Goal: Task Accomplishment & Management: Use online tool/utility

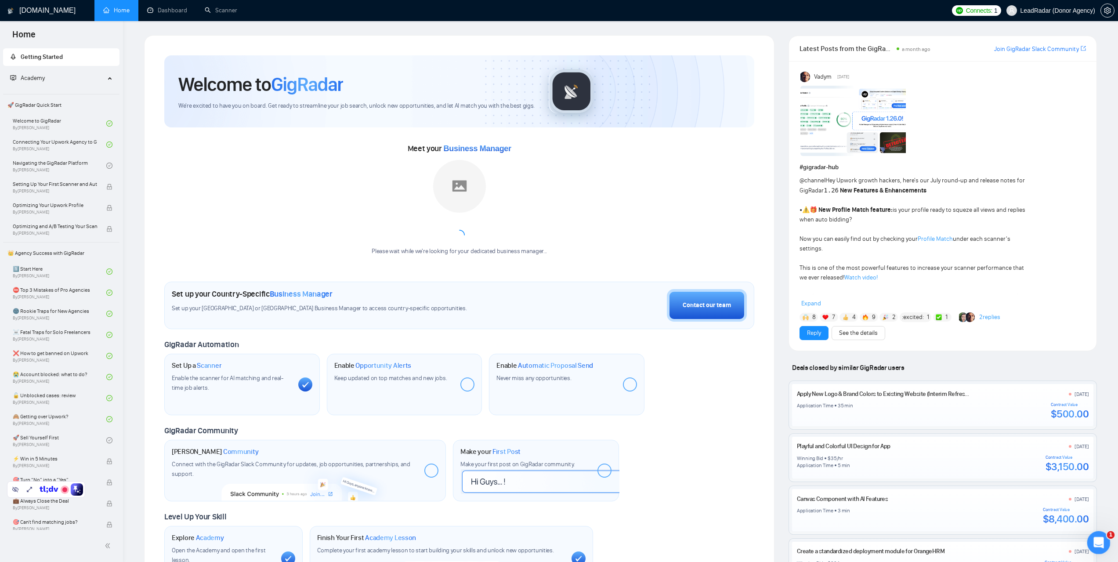
click at [1094, 541] on icon "Відкрити програму для спілкування Intercom" at bounding box center [1098, 541] width 15 height 15
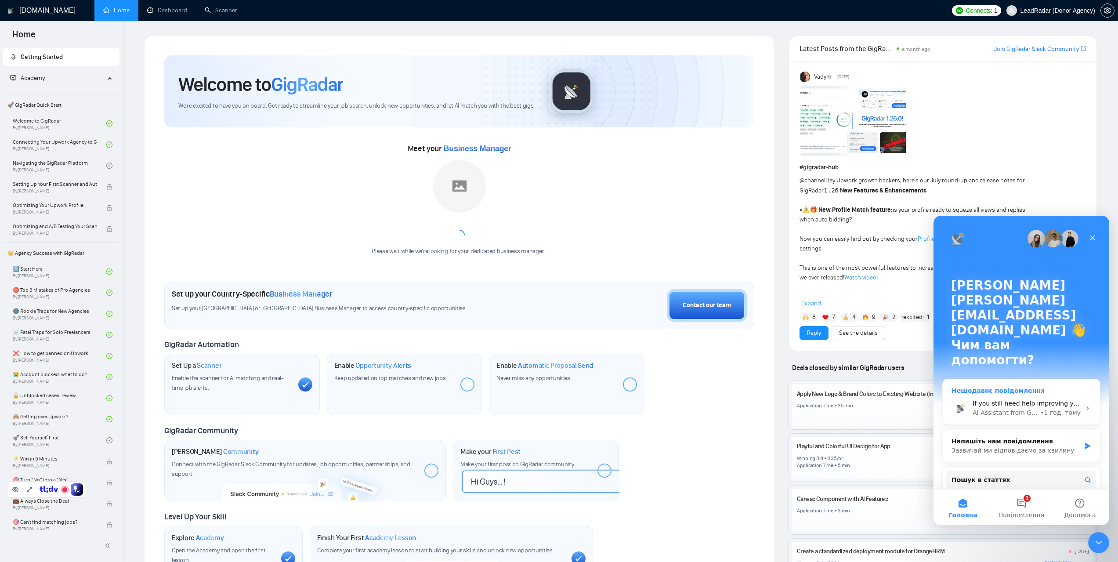
click at [1056, 408] on div "• 1 год. тому" at bounding box center [1061, 412] width 40 height 9
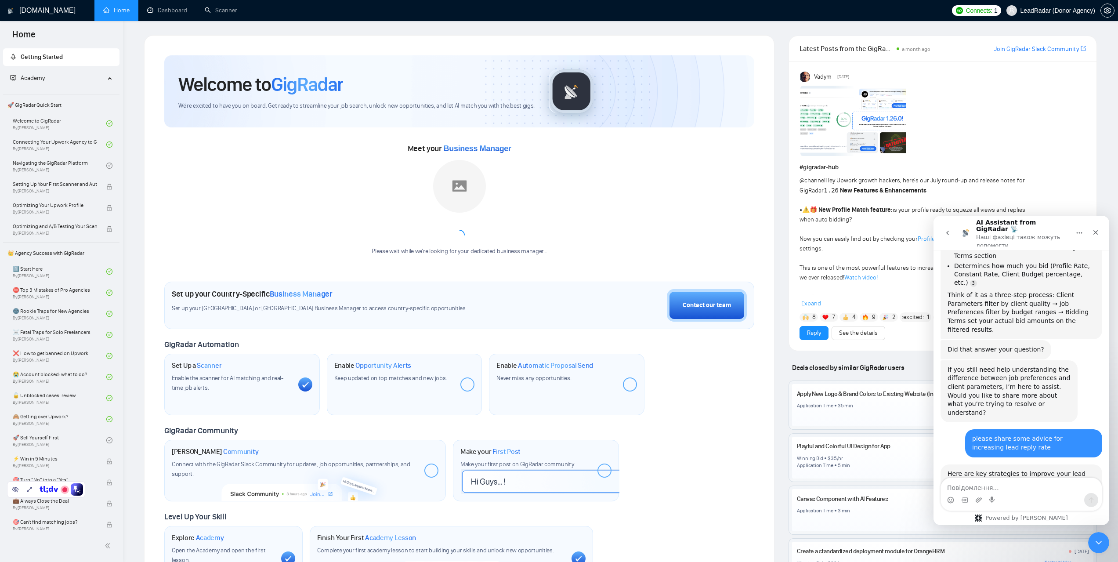
scroll to position [4439, 0]
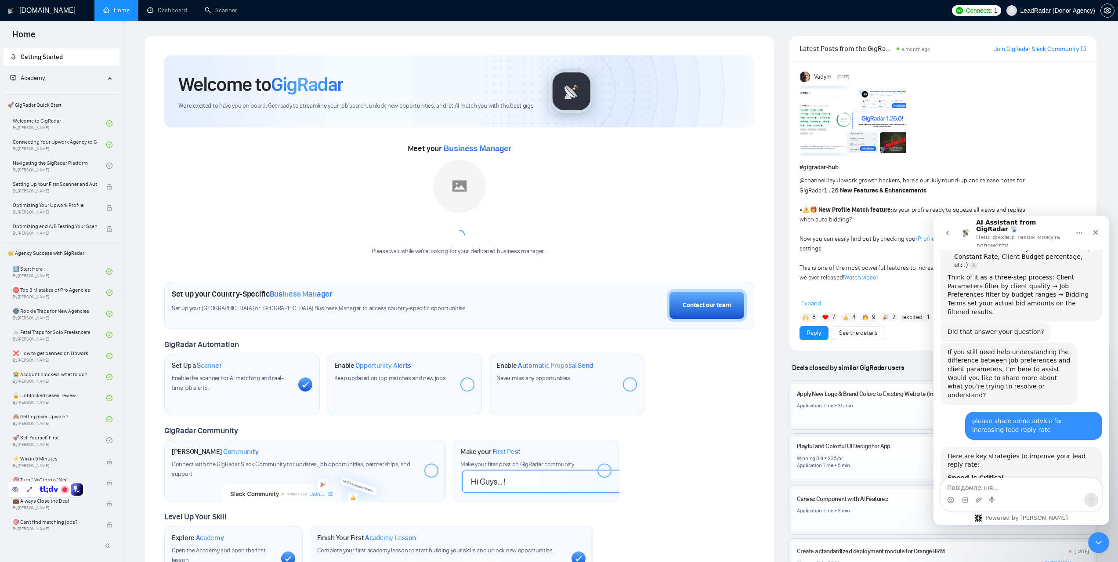
click at [971, 486] on textarea "Повідомлення..." at bounding box center [1021, 485] width 161 height 15
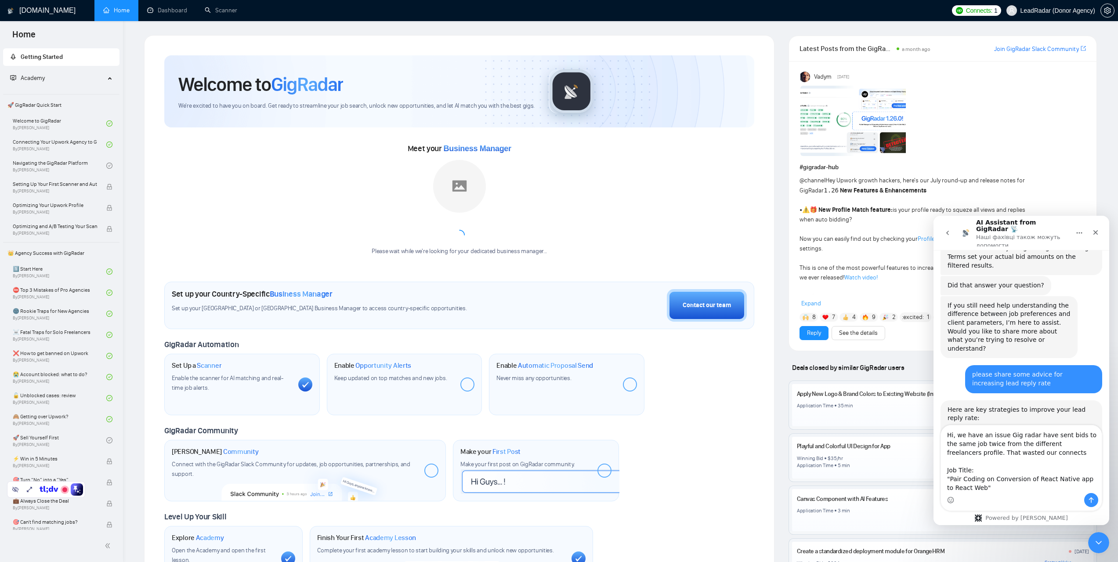
scroll to position [4492, 0]
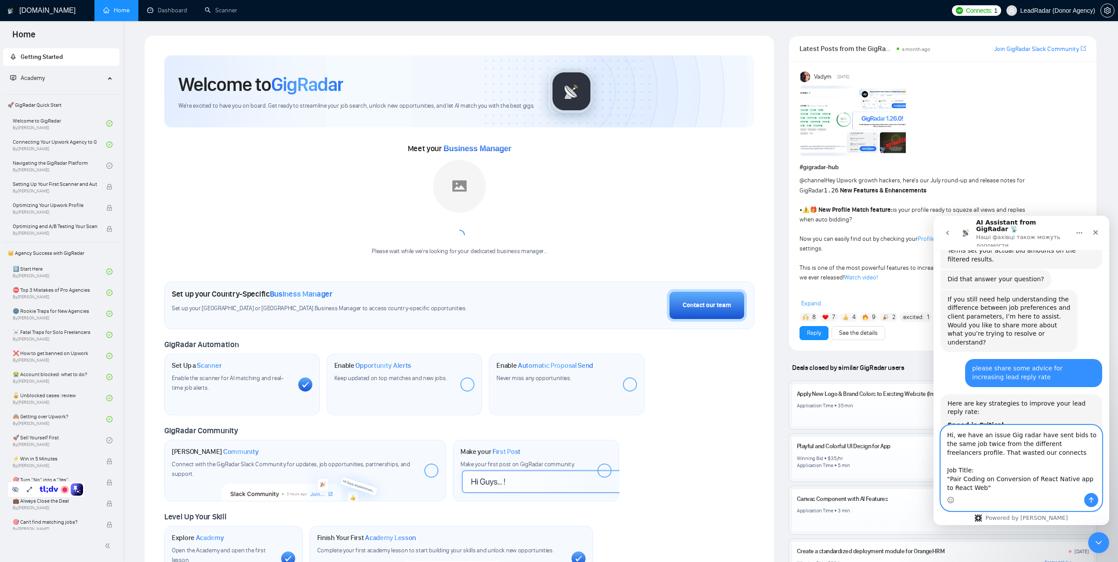
drag, startPoint x: 984, startPoint y: 488, endPoint x: 948, endPoint y: 466, distance: 42.6
click at [948, 466] on textarea "Hi, we have an issue Gig radar have sent bids to the same job twice from the di…" at bounding box center [1021, 459] width 161 height 68
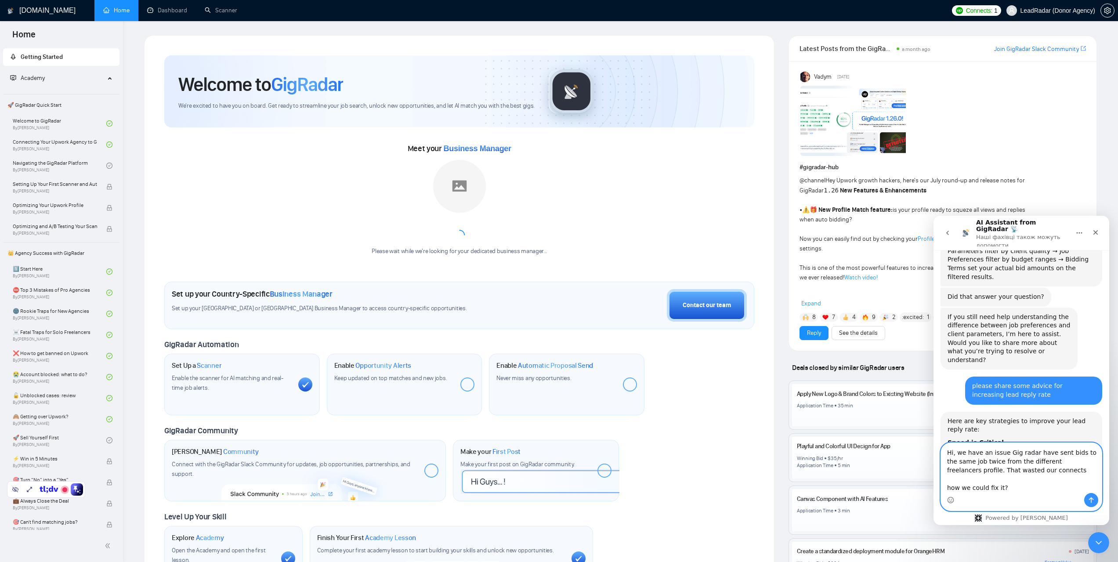
type textarea "Hi, we have an issue Gig radar have sent bids to the same job twice from the di…"
click at [1019, 491] on textarea "Hi, we have an issue Gig radar have sent bids to the same job twice from the di…" at bounding box center [1021, 468] width 161 height 50
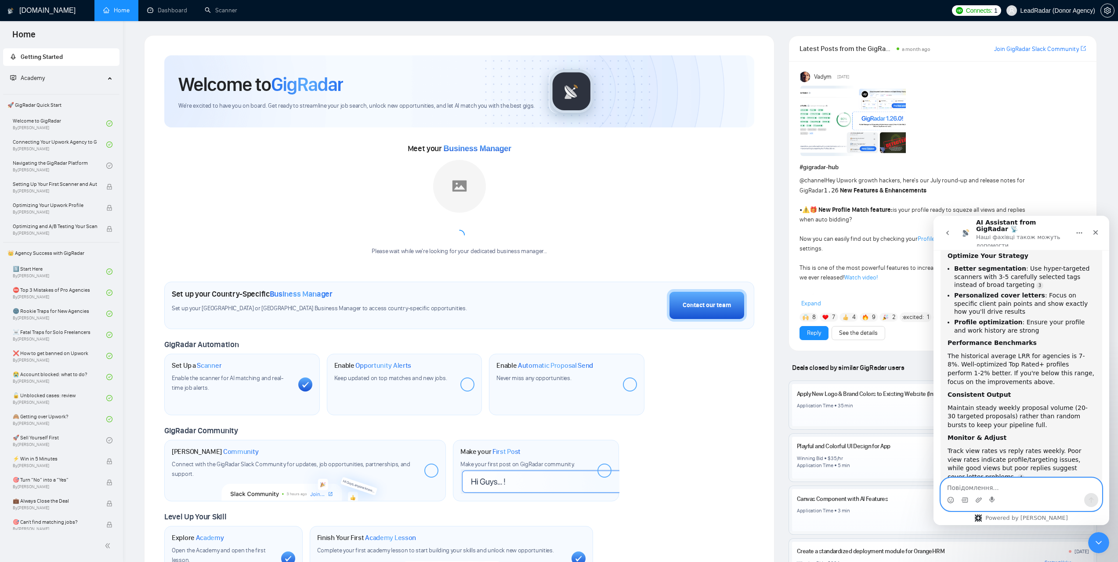
scroll to position [4715, 0]
click at [1093, 232] on icon "Закрити" at bounding box center [1095, 232] width 7 height 7
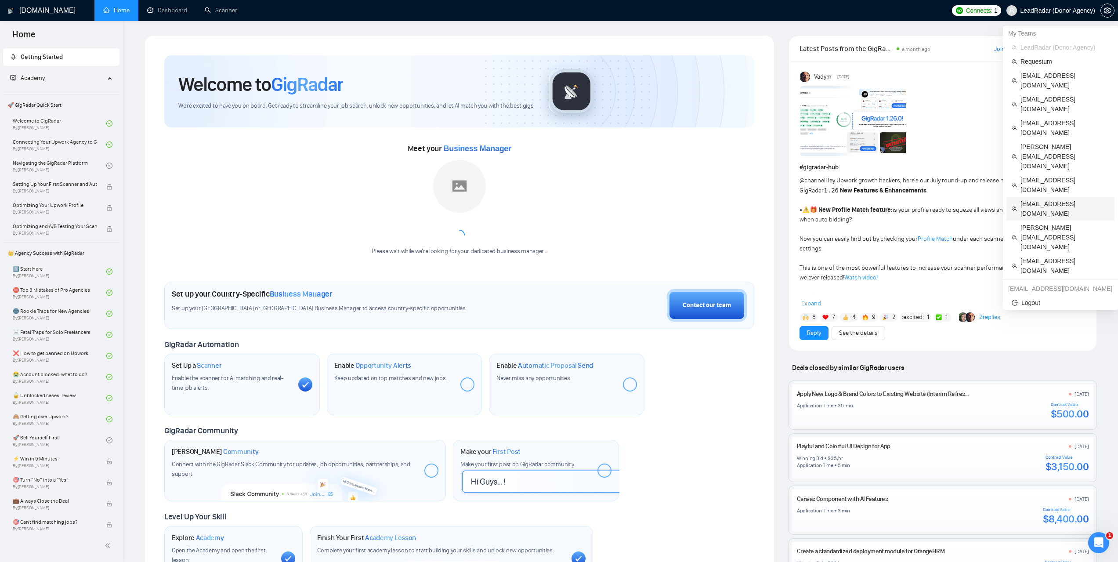
click at [1033, 199] on span "[EMAIL_ADDRESS][DOMAIN_NAME]" at bounding box center [1065, 208] width 89 height 19
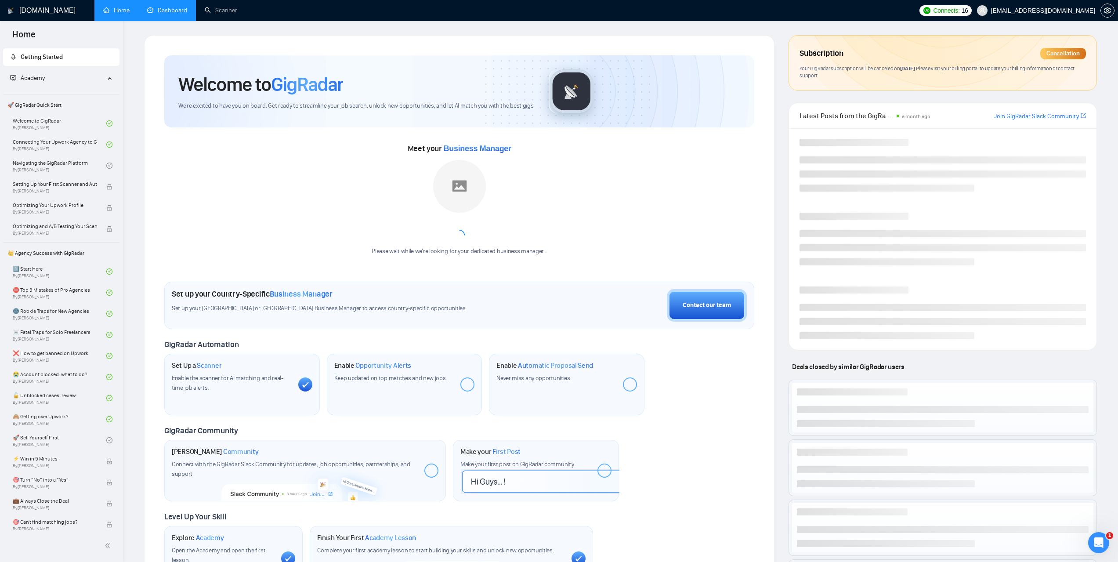
click at [182, 10] on link "Dashboard" at bounding box center [167, 10] width 40 height 7
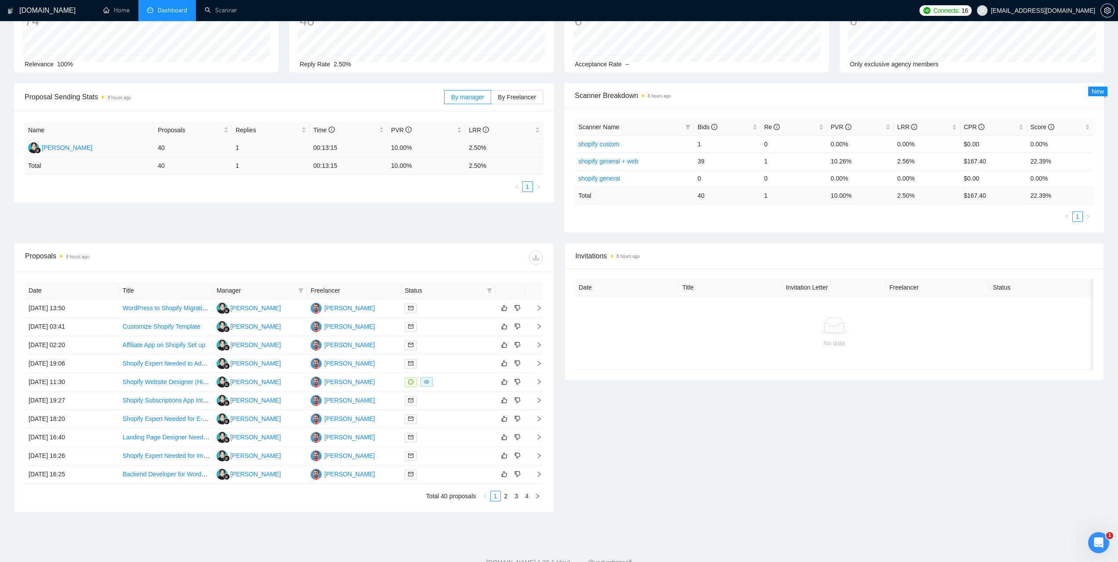
scroll to position [88, 0]
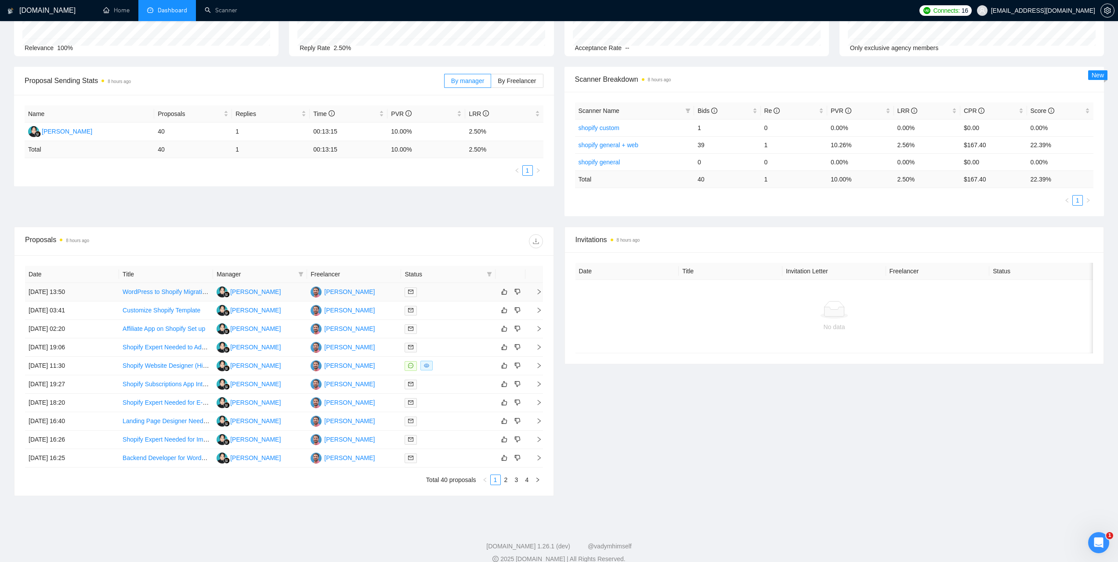
click at [58, 291] on td "[DATE] 13:50" at bounding box center [72, 292] width 94 height 18
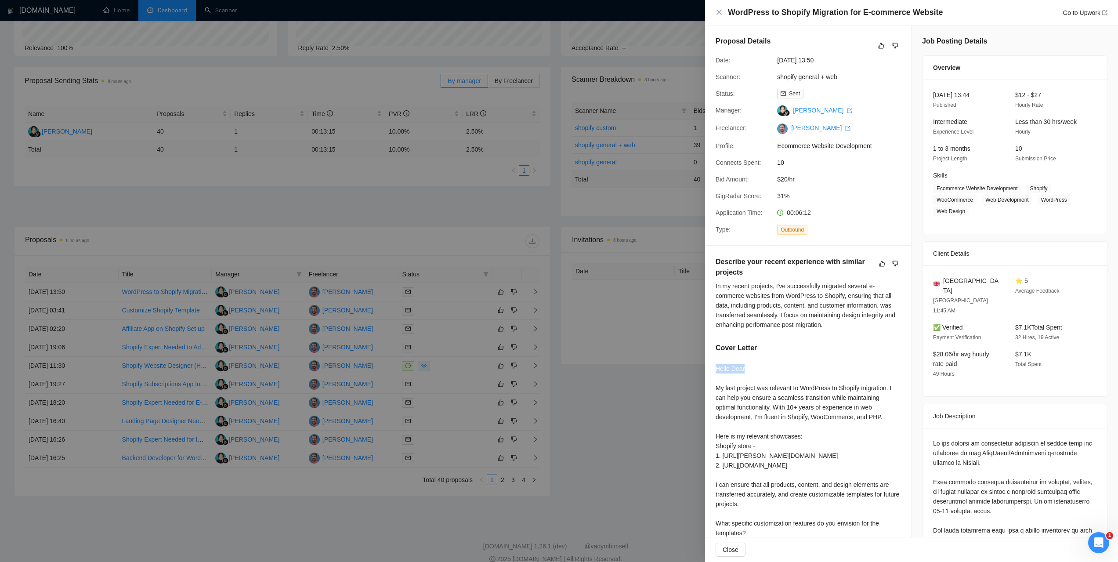
drag, startPoint x: 752, startPoint y: 367, endPoint x: 717, endPoint y: 370, distance: 35.7
click at [717, 370] on div "Hello Dear My last project was relevant to WordPress to Shopify migration. I ca…" at bounding box center [808, 475] width 185 height 222
drag, startPoint x: 715, startPoint y: 388, endPoint x: 885, endPoint y: 413, distance: 171.5
click at [885, 413] on div "Describe your recent experience with similar projects In my recent projects, I'…" at bounding box center [808, 423] width 206 height 354
click at [724, 387] on div "Hello Dear My last project was relevant to WordPress to Shopify migration. I ca…" at bounding box center [808, 475] width 185 height 222
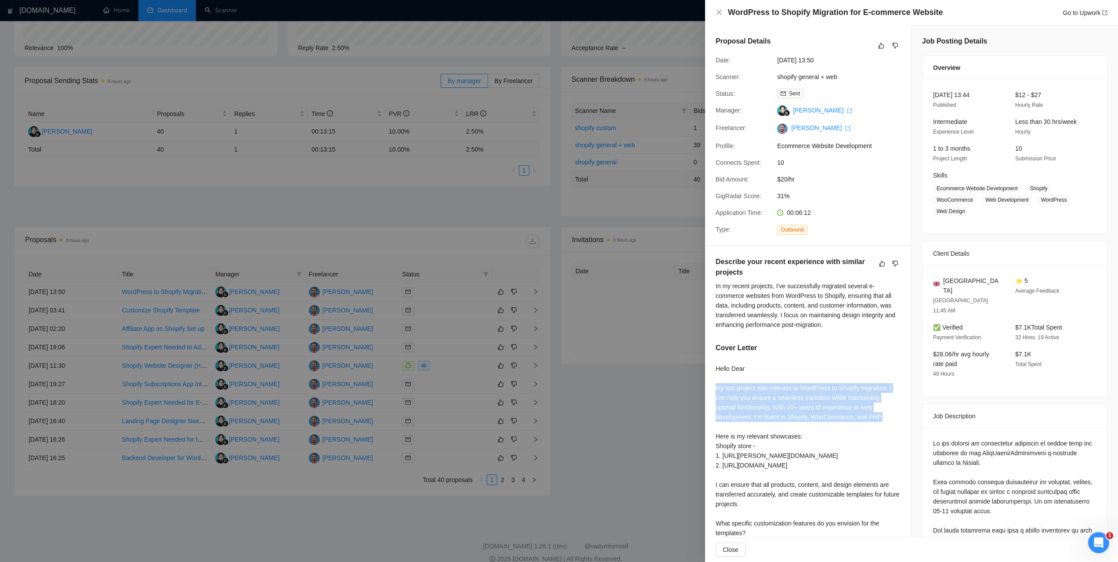
drag, startPoint x: 715, startPoint y: 387, endPoint x: 893, endPoint y: 412, distance: 180.2
click at [893, 412] on div "Describe your recent experience with similar projects In my recent projects, I'…" at bounding box center [808, 423] width 206 height 354
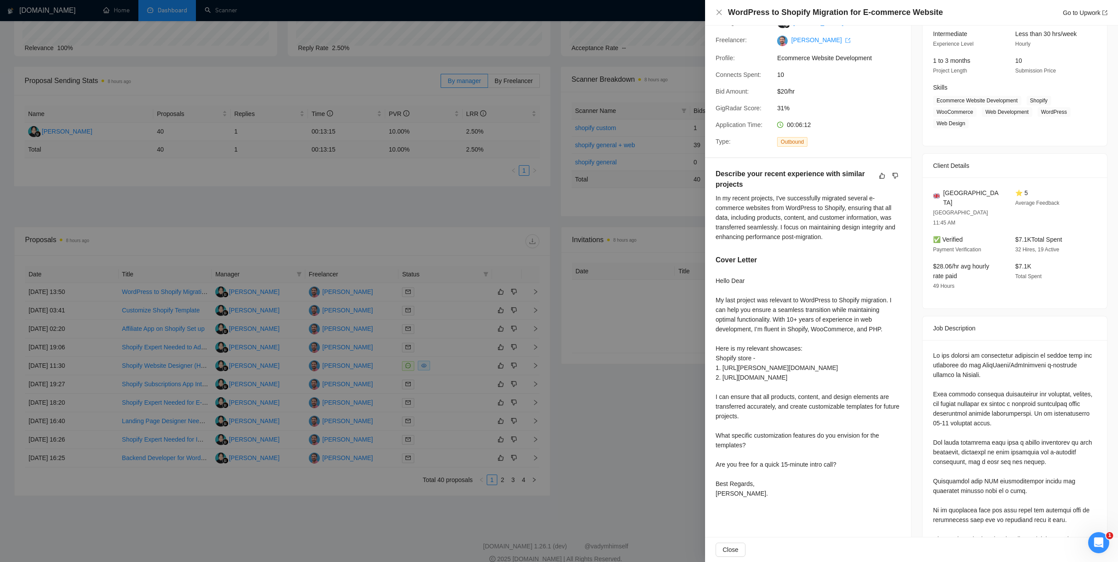
click at [767, 260] on div "Cover Letter" at bounding box center [808, 262] width 185 height 14
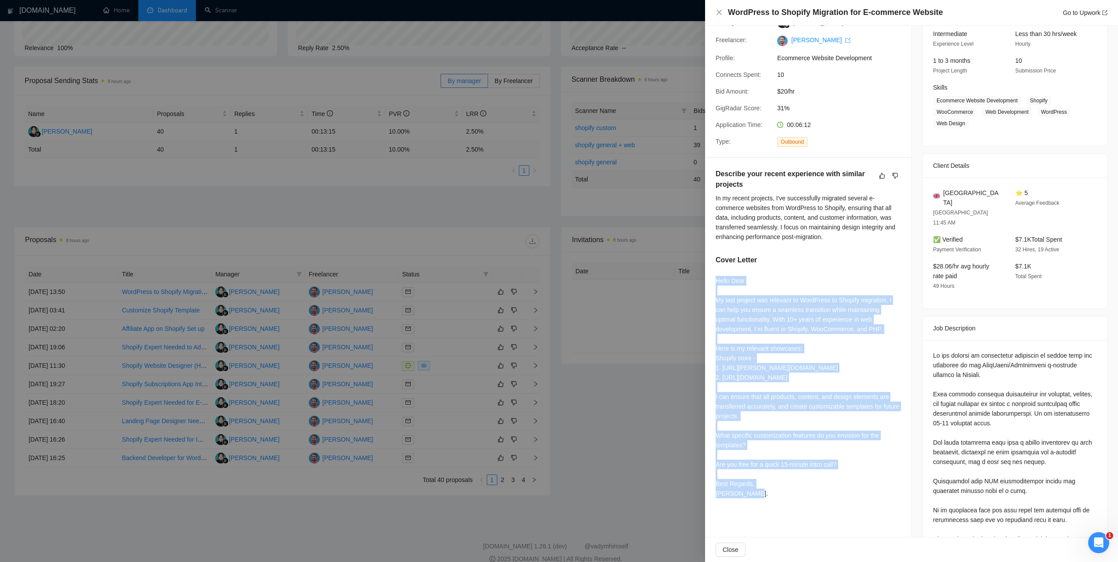
drag, startPoint x: 716, startPoint y: 281, endPoint x: 817, endPoint y: 506, distance: 246.8
click at [817, 506] on div "Describe your recent experience with similar projects In my recent projects, I'…" at bounding box center [808, 335] width 206 height 354
click at [851, 467] on div "Hello Dear My last project was relevant to WordPress to Shopify migration. I ca…" at bounding box center [808, 387] width 185 height 222
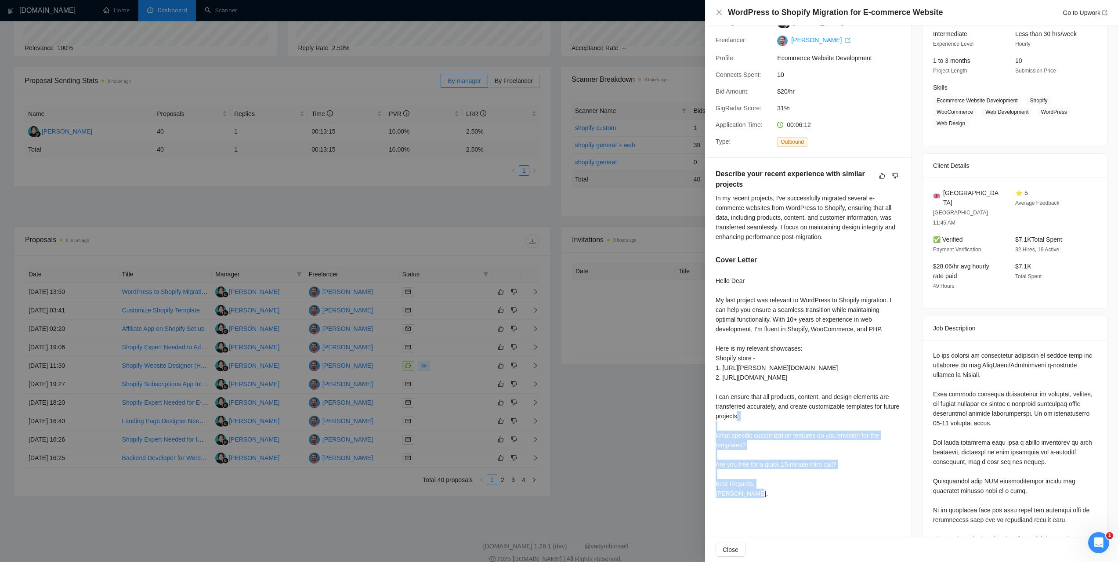
drag, startPoint x: 769, startPoint y: 498, endPoint x: 714, endPoint y: 434, distance: 84.8
click at [714, 434] on div "Describe your recent experience with similar projects In my recent projects, I'…" at bounding box center [808, 335] width 206 height 354
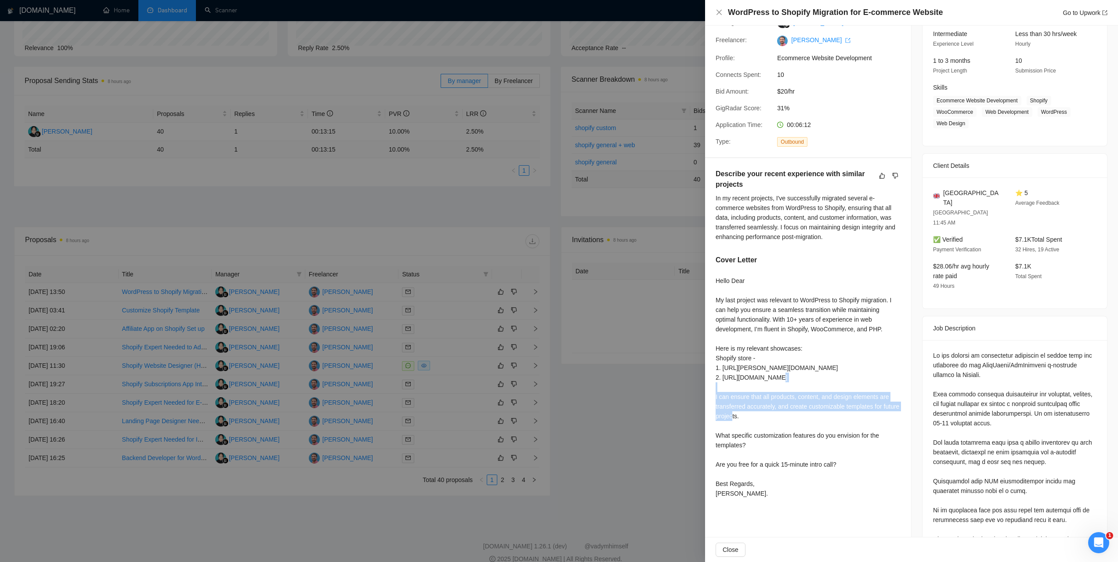
drag, startPoint x: 771, startPoint y: 415, endPoint x: 713, endPoint y: 398, distance: 60.9
click at [713, 398] on div "Describe your recent experience with similar projects In my recent projects, I'…" at bounding box center [808, 335] width 206 height 354
drag, startPoint x: 799, startPoint y: 375, endPoint x: 714, endPoint y: 348, distance: 88.8
click at [714, 348] on div "Describe your recent experience with similar projects In my recent projects, I'…" at bounding box center [808, 335] width 206 height 354
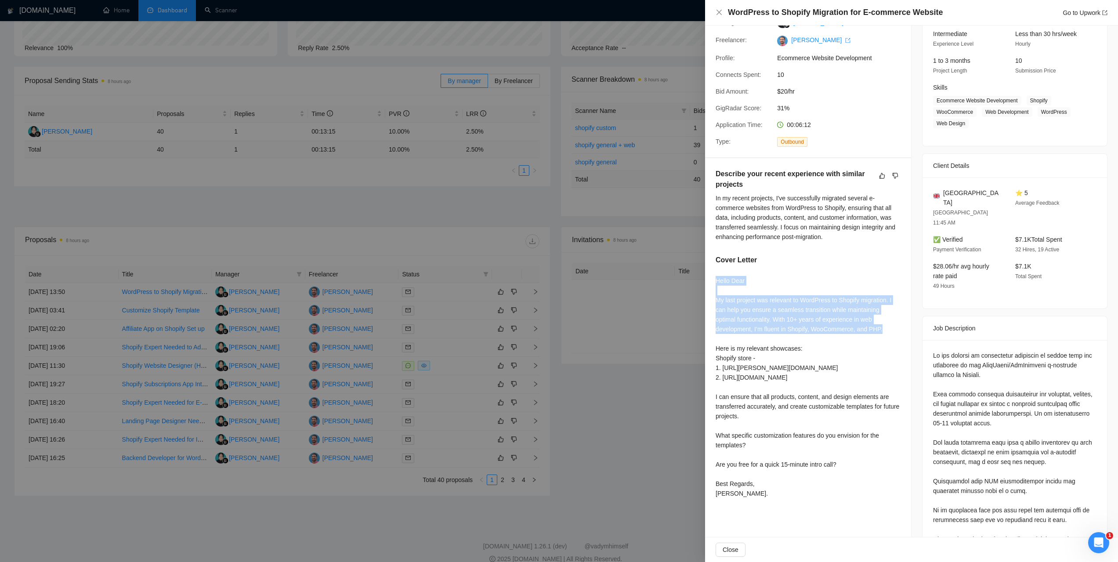
drag, startPoint x: 865, startPoint y: 328, endPoint x: 712, endPoint y: 277, distance: 161.2
click at [712, 277] on div "Describe your recent experience with similar projects In my recent projects, I'…" at bounding box center [808, 335] width 206 height 354
click at [756, 278] on div "Hello Dear My last project was relevant to WordPress to Shopify migration. I ca…" at bounding box center [808, 387] width 185 height 222
click at [555, 42] on div at bounding box center [559, 281] width 1118 height 562
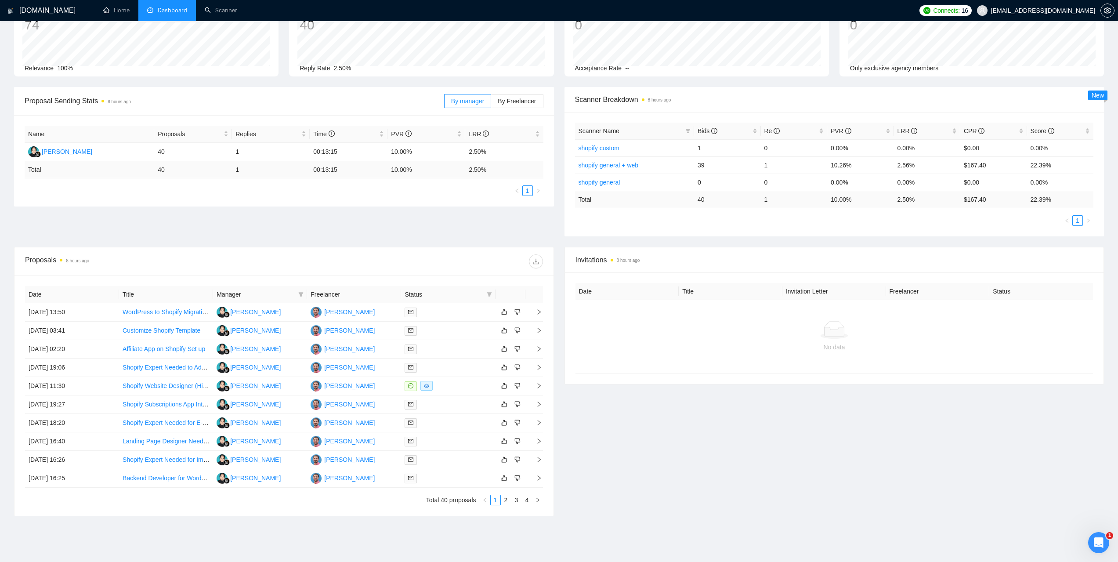
scroll to position [0, 0]
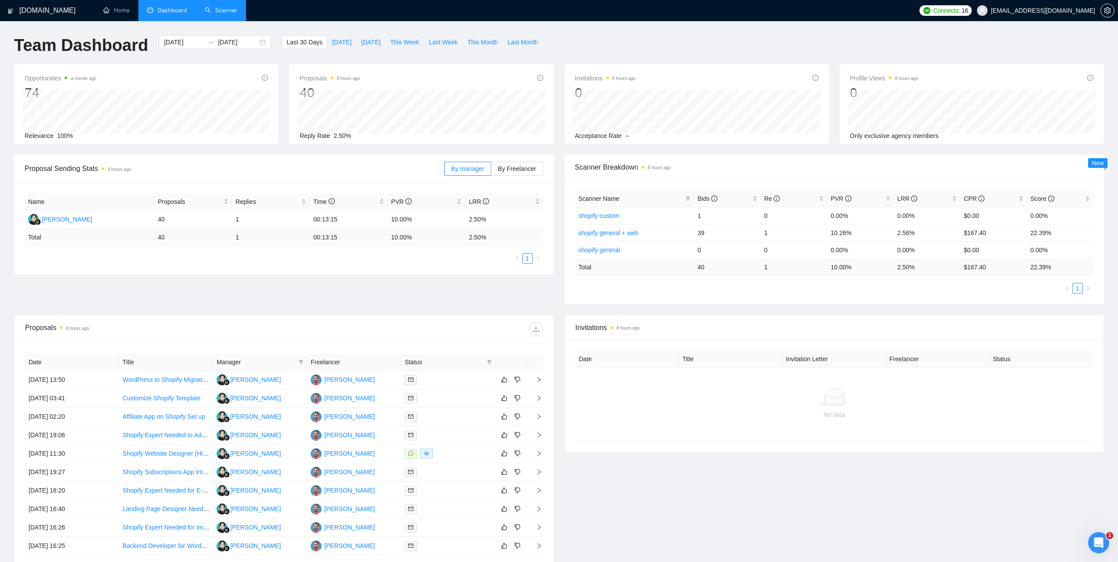
click at [210, 9] on link "Scanner" at bounding box center [221, 10] width 33 height 7
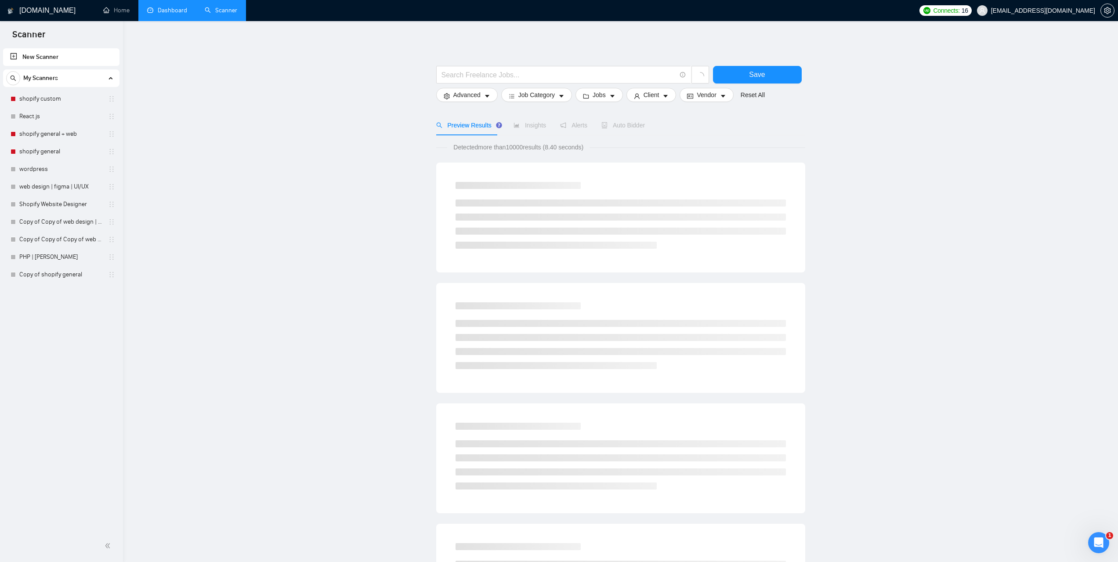
drag, startPoint x: 47, startPoint y: 100, endPoint x: 222, endPoint y: 166, distance: 187.2
click at [47, 100] on link "shopify custom" at bounding box center [60, 99] width 83 height 18
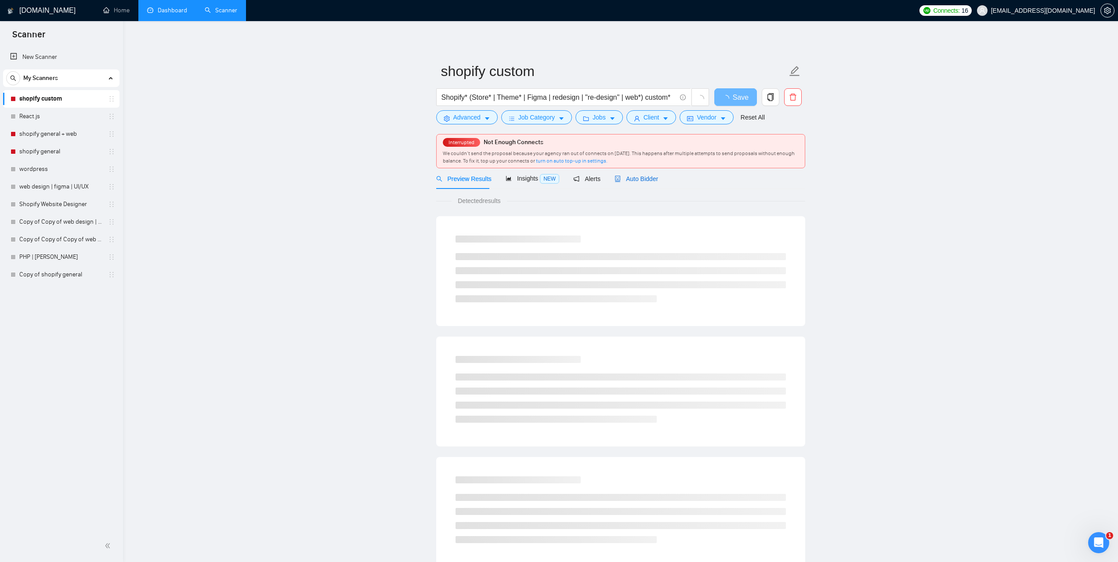
click at [624, 174] on div "Auto Bidder" at bounding box center [637, 179] width 44 height 10
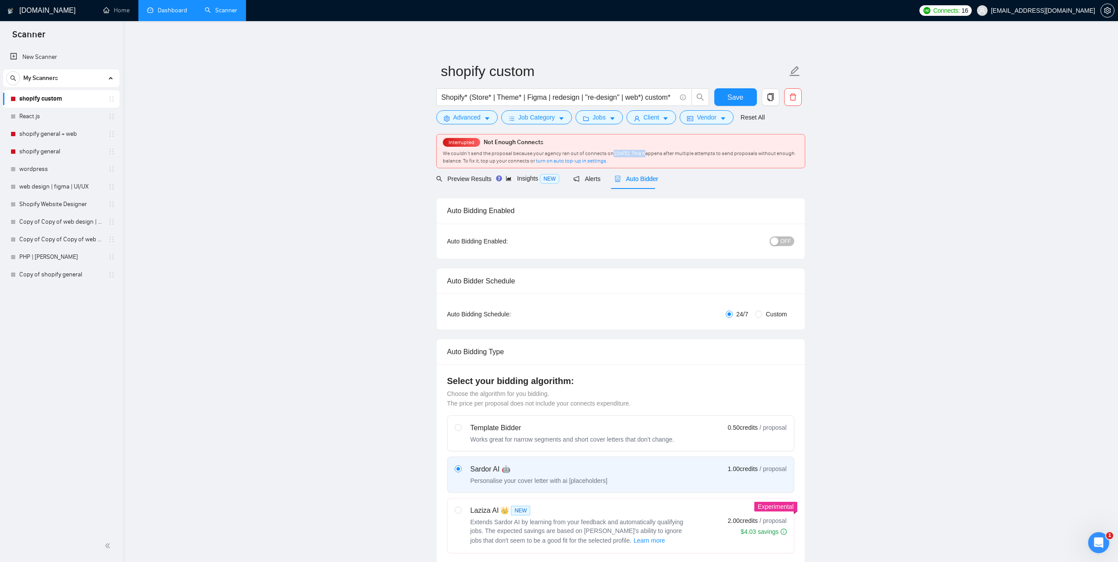
drag, startPoint x: 612, startPoint y: 152, endPoint x: 643, endPoint y: 155, distance: 31.3
click at [643, 155] on span "We couldn’t send the proposal because your agency ran out of connects on [DATE]…" at bounding box center [619, 157] width 352 height 14
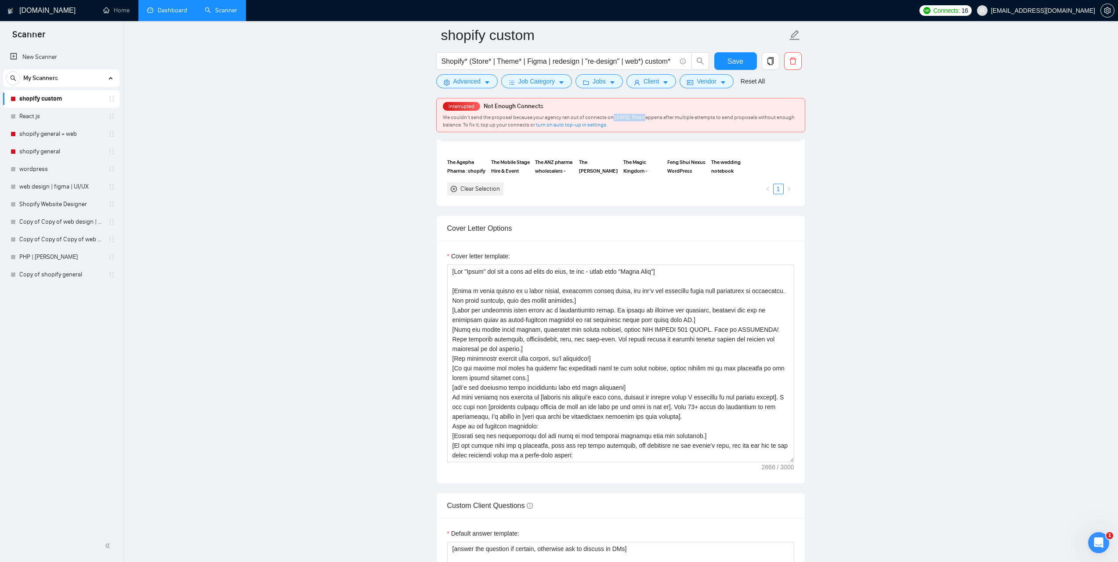
scroll to position [967, 0]
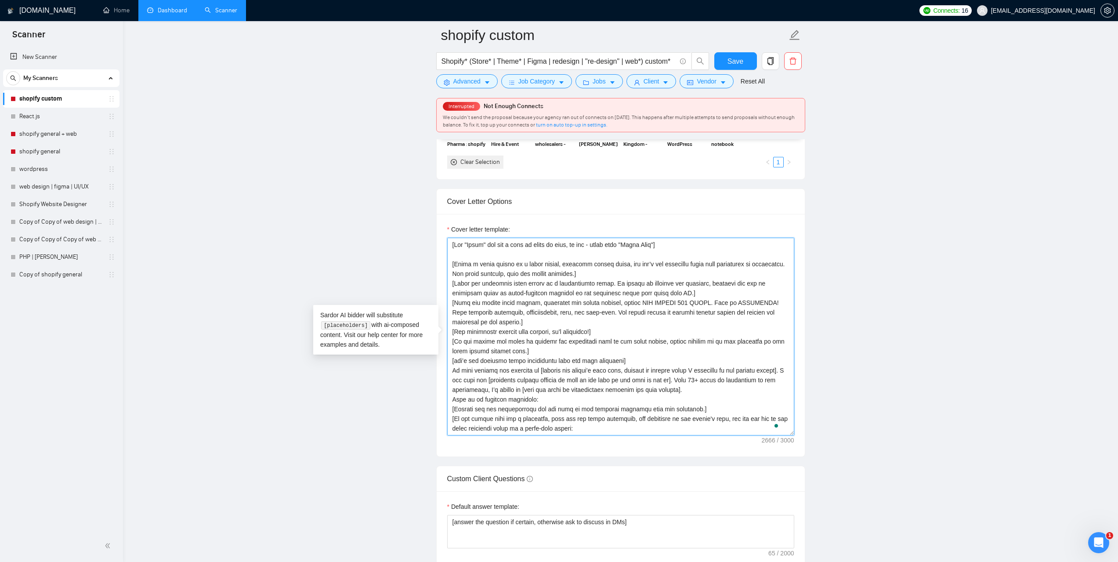
drag, startPoint x: 665, startPoint y: 245, endPoint x: 450, endPoint y: 249, distance: 214.9
click at [450, 249] on textarea "Cover letter template:" at bounding box center [620, 337] width 347 height 198
click at [683, 244] on textarea "Cover letter template:" at bounding box center [620, 337] width 347 height 198
drag, startPoint x: 683, startPoint y: 245, endPoint x: 445, endPoint y: 250, distance: 238.2
click at [445, 250] on div "Cover letter template:" at bounding box center [621, 335] width 368 height 243
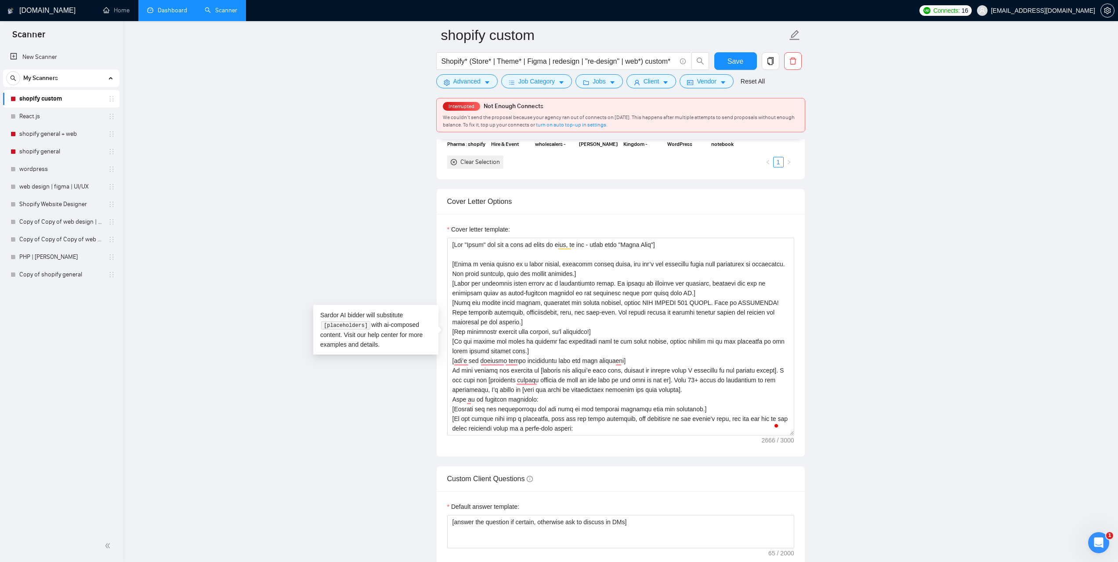
click at [173, 10] on link "Dashboard" at bounding box center [167, 10] width 40 height 7
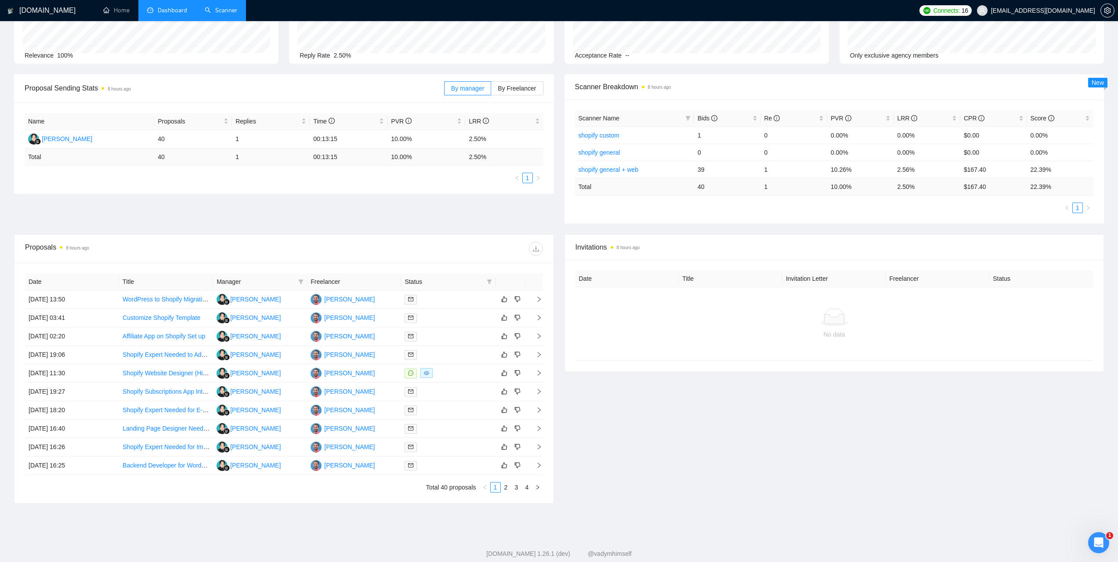
scroll to position [88, 0]
